Goal: Book appointment/travel/reservation

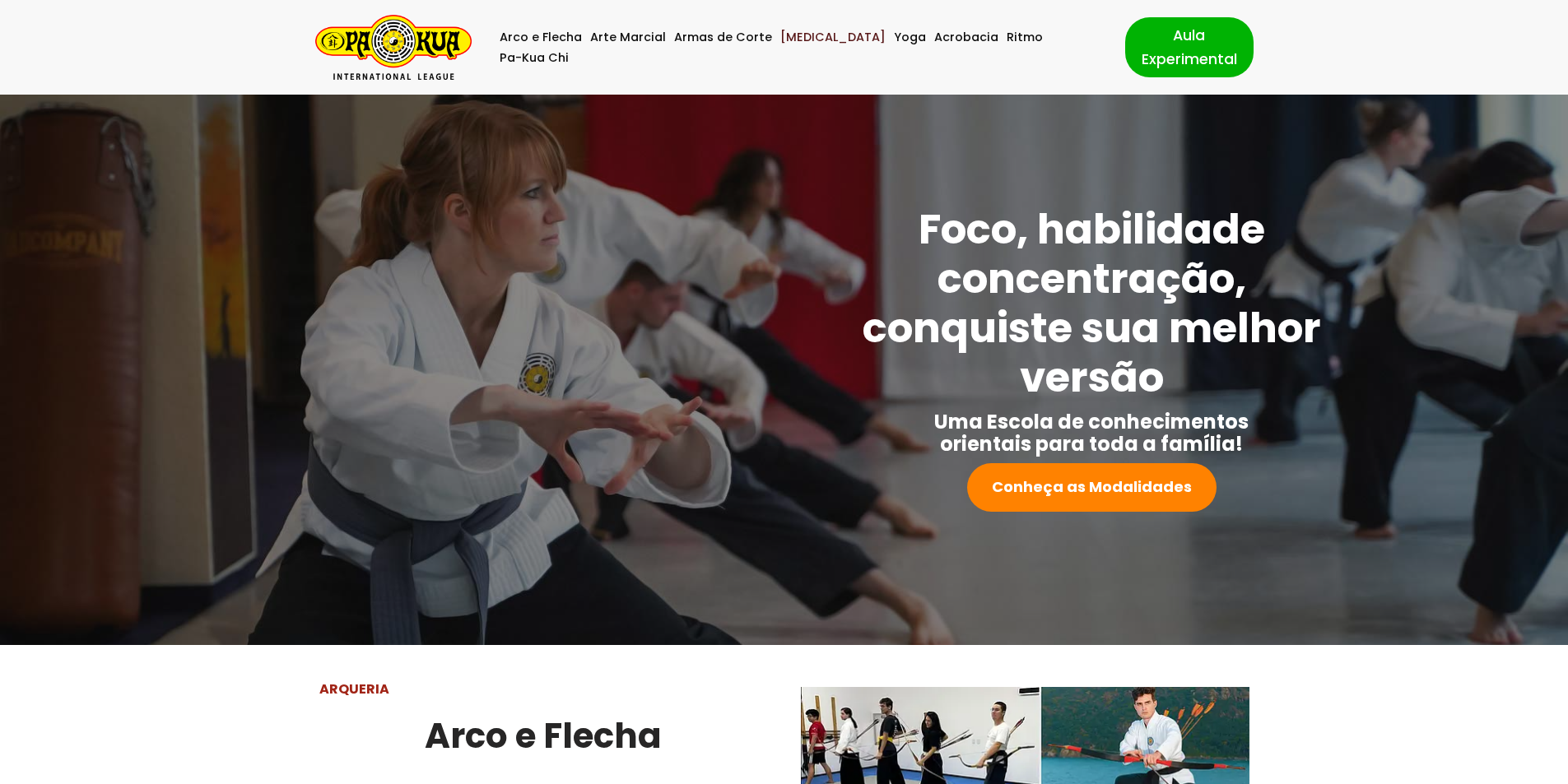
click at [790, 48] on link "[MEDICAL_DATA]" at bounding box center [833, 38] width 105 height 21
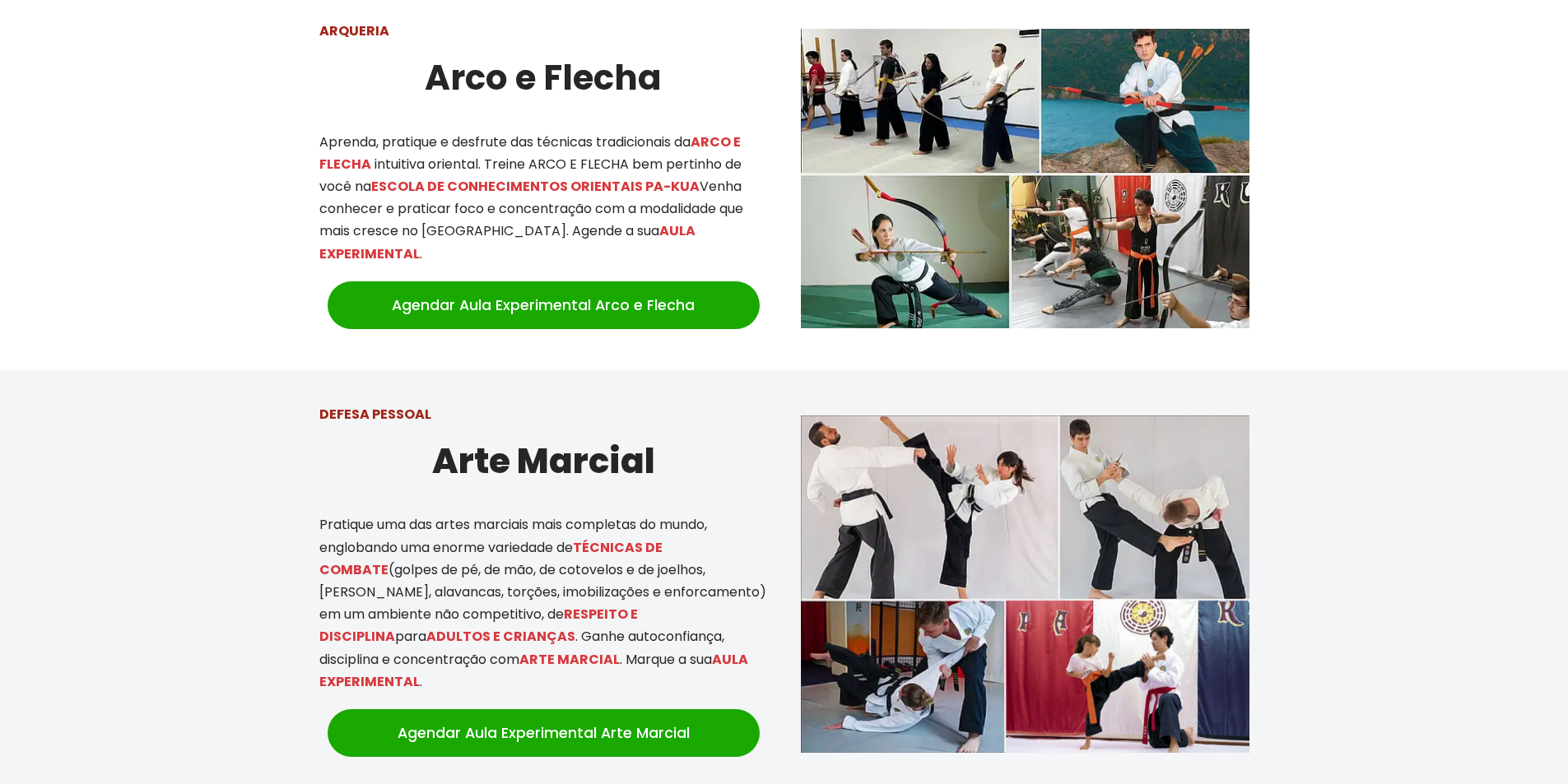
scroll to position [988, 0]
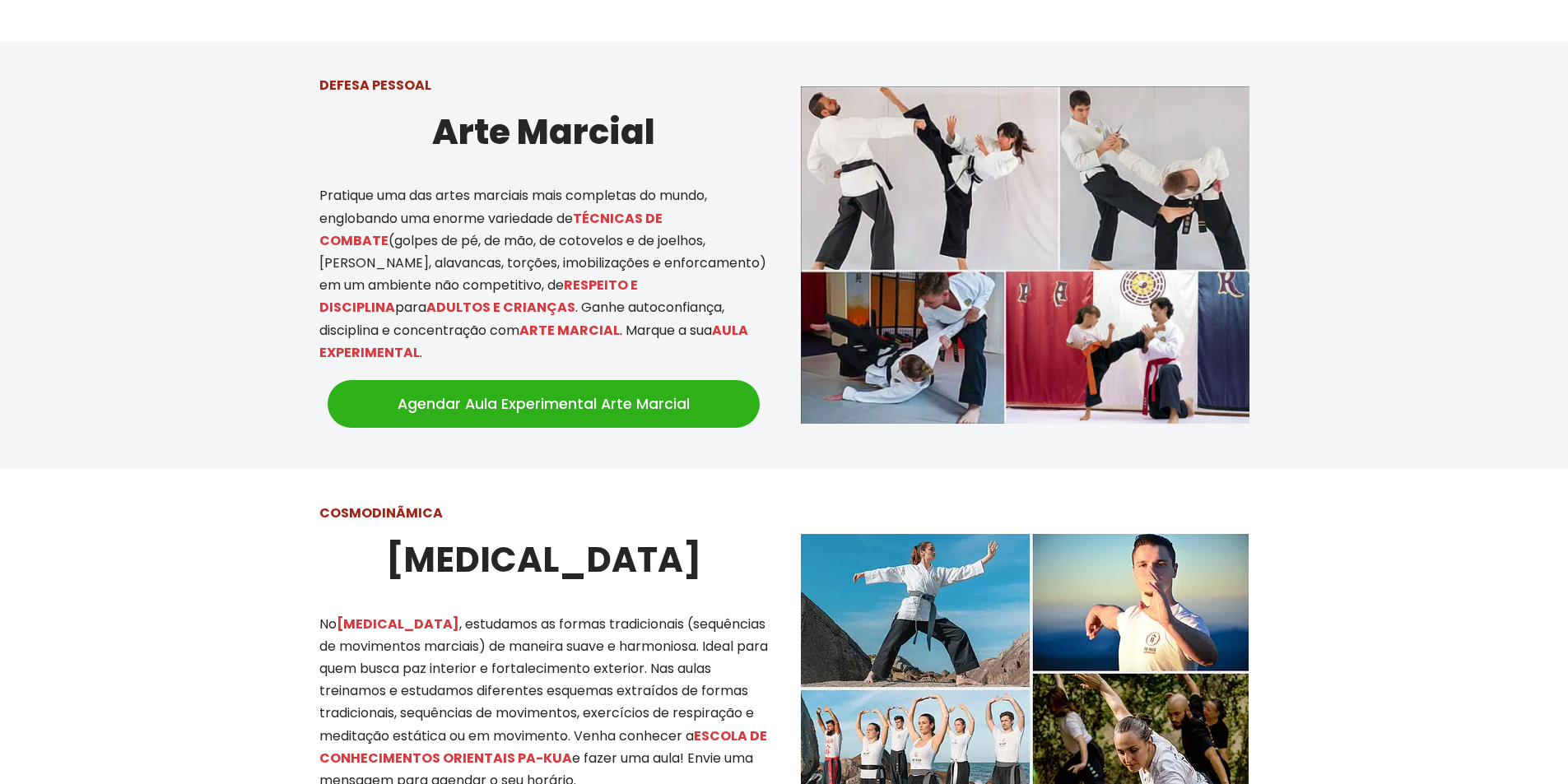
click at [551, 387] on link "Agendar Aula Experimental Arte Marcial" at bounding box center [543, 404] width 432 height 48
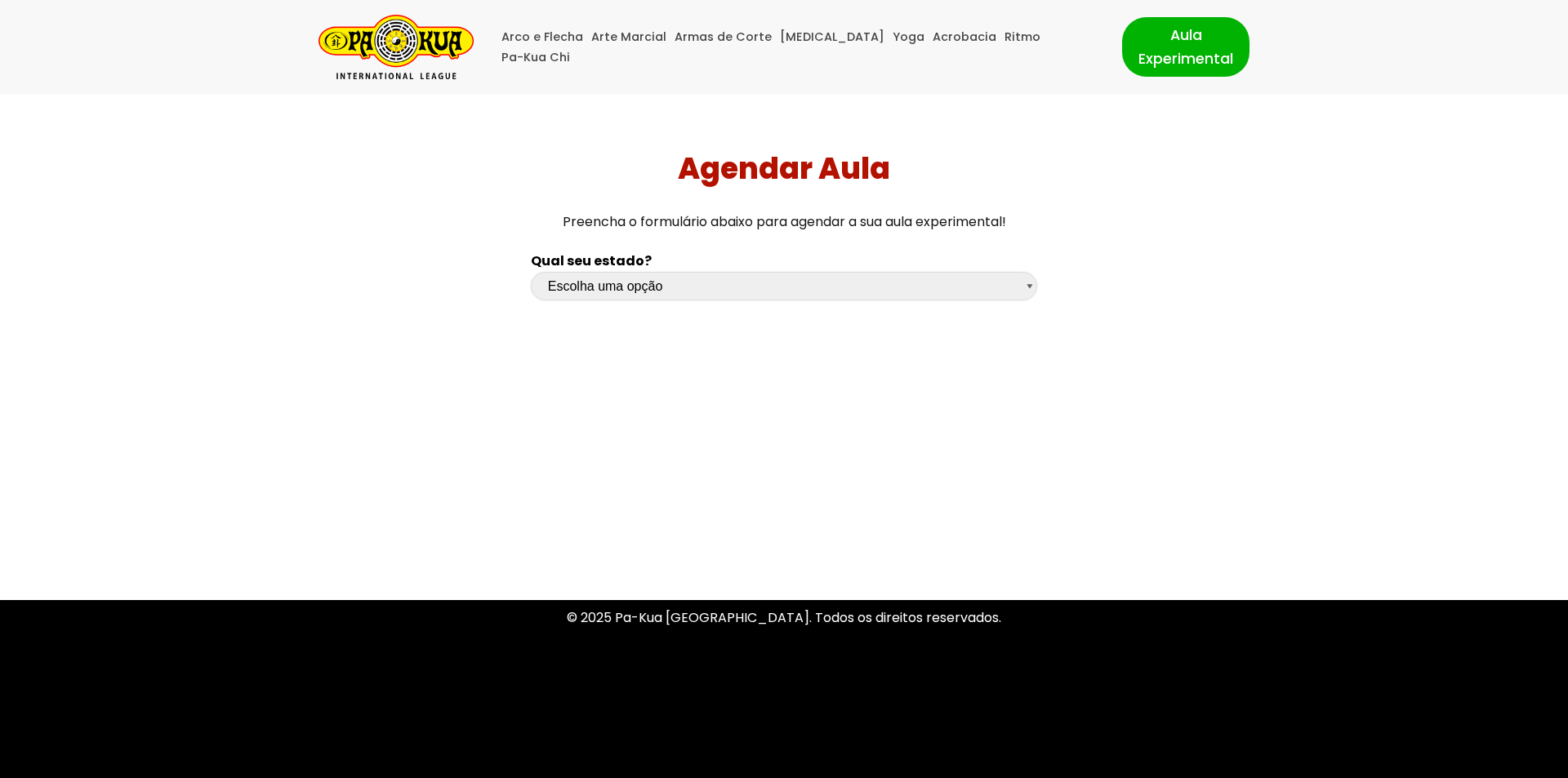
click at [626, 295] on select "Escolha uma opção [GEOGRAPHIC_DATA] [GEOGRAPHIC_DATA] [GEOGRAPHIC_DATA] [GEOGRA…" at bounding box center [784, 287] width 507 height 29
select select "rs"
click at [531, 272] on select "Escolha uma opção [GEOGRAPHIC_DATA] [GEOGRAPHIC_DATA] [GEOGRAPHIC_DATA] [GEOGRA…" at bounding box center [784, 287] width 507 height 29
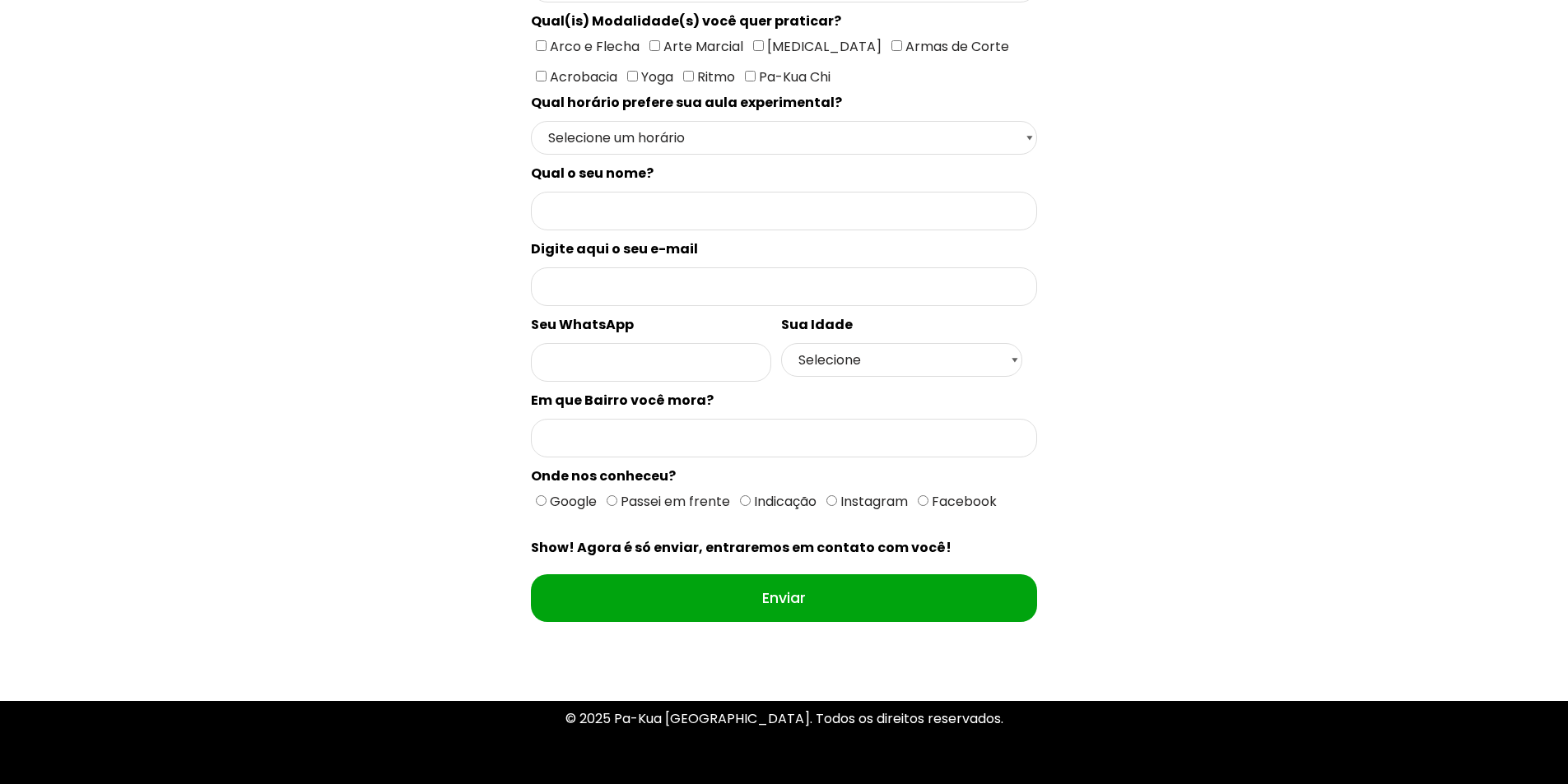
scroll to position [468, 0]
